Goal: Task Accomplishment & Management: Manage account settings

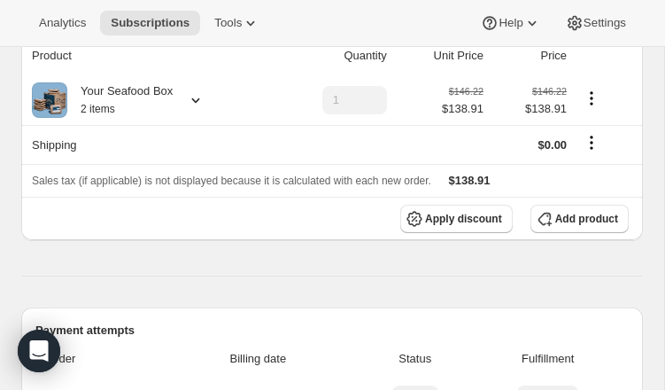
scroll to position [255, 0]
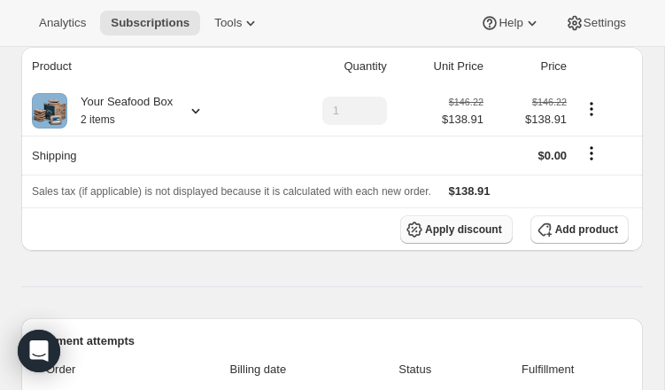
click at [428, 225] on span "Apply discount" at bounding box center [463, 229] width 77 height 14
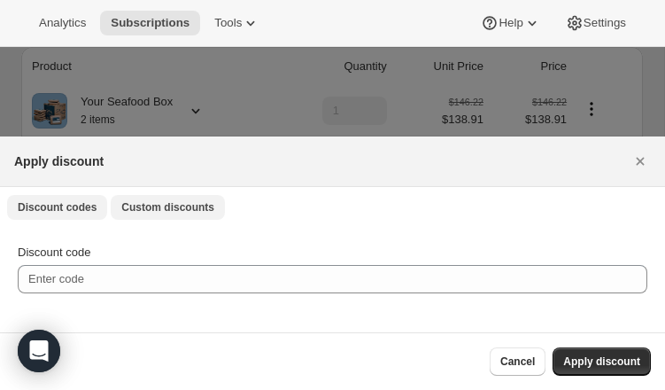
click at [171, 208] on span "Custom discounts" at bounding box center [167, 207] width 93 height 14
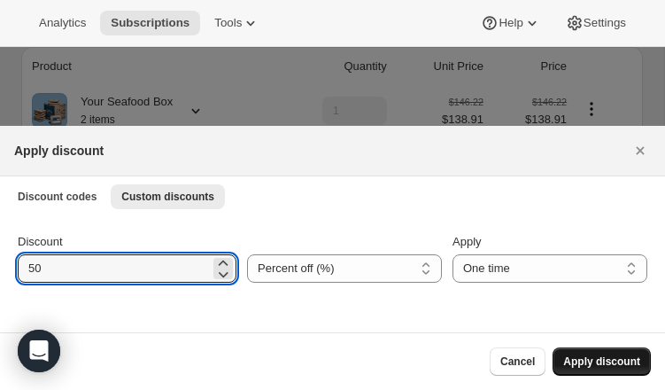
type input "50"
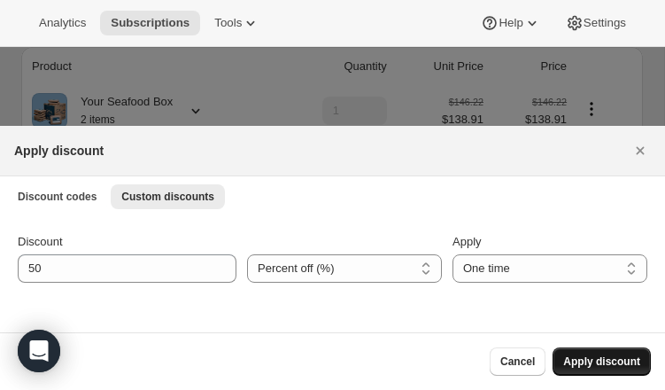
click at [593, 359] on span "Apply discount" at bounding box center [601, 361] width 77 height 14
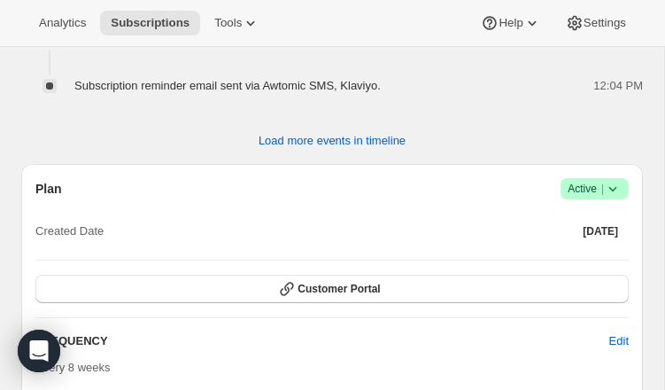
scroll to position [1853, 0]
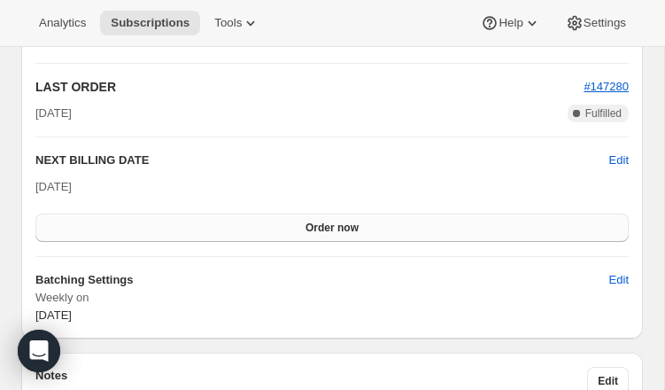
click at [292, 226] on button "Order now" at bounding box center [331, 227] width 593 height 28
click at [292, 226] on span "Click to confirm" at bounding box center [332, 228] width 81 height 14
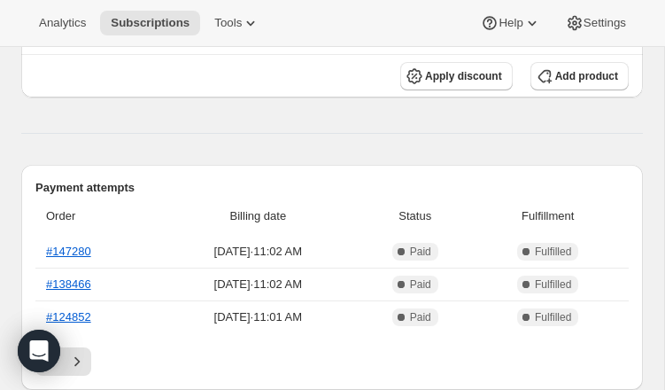
scroll to position [439, 0]
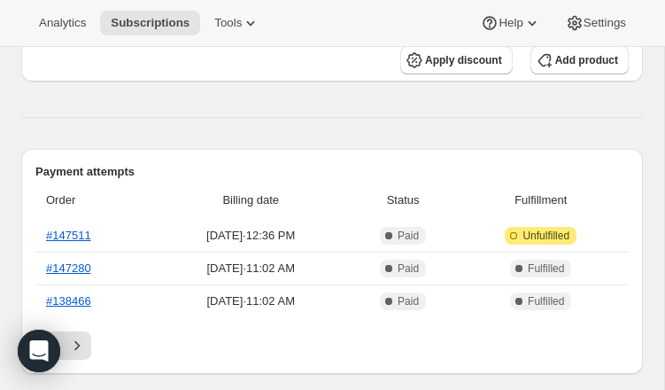
scroll to position [452, 0]
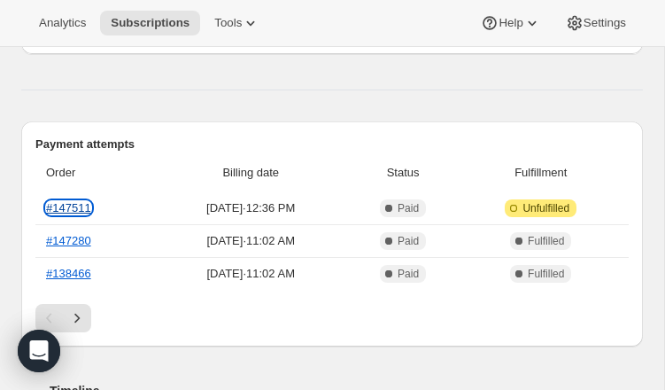
click at [74, 210] on link "#147511" at bounding box center [68, 207] width 45 height 13
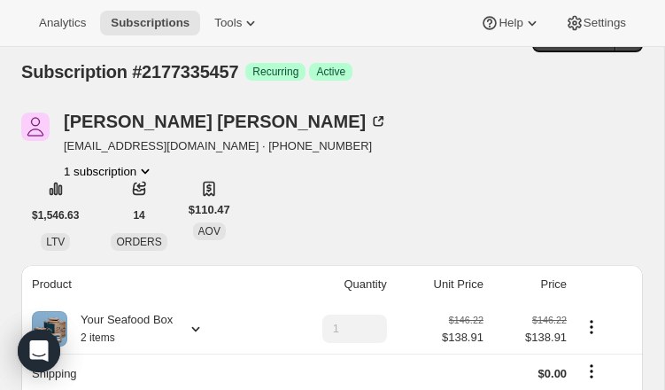
scroll to position [0, 0]
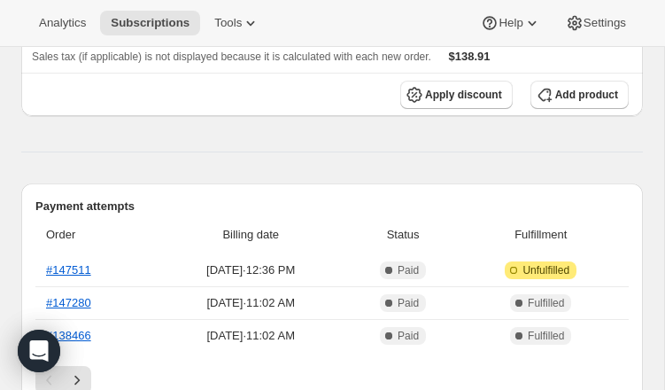
scroll to position [443, 0]
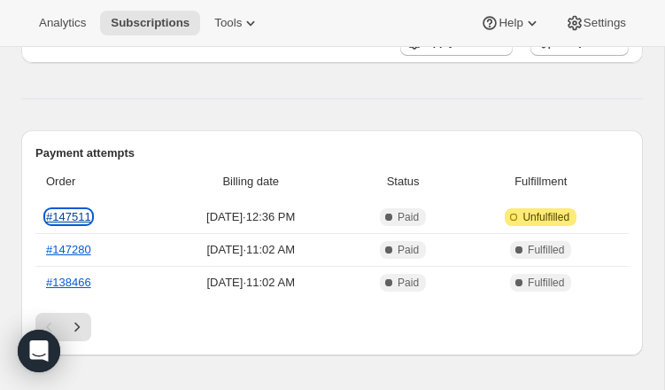
click at [74, 218] on link "#147511" at bounding box center [68, 216] width 45 height 13
